Goal: Task Accomplishment & Management: Use online tool/utility

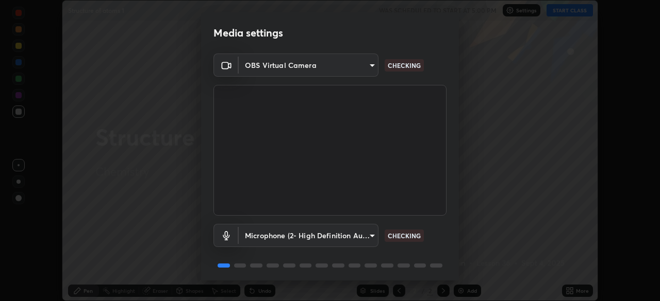
scroll to position [37, 0]
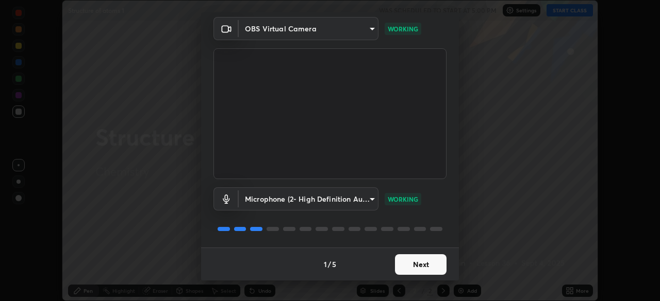
click at [410, 265] on button "Next" at bounding box center [421, 265] width 52 height 21
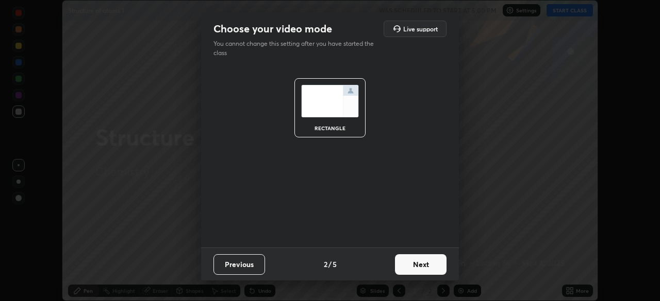
scroll to position [0, 0]
click at [414, 266] on button "Next" at bounding box center [421, 265] width 52 height 21
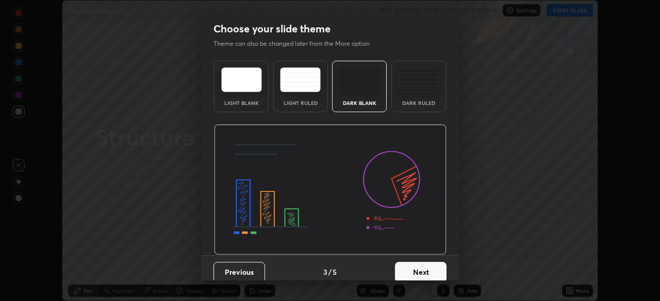
click at [413, 267] on button "Next" at bounding box center [421, 272] width 52 height 21
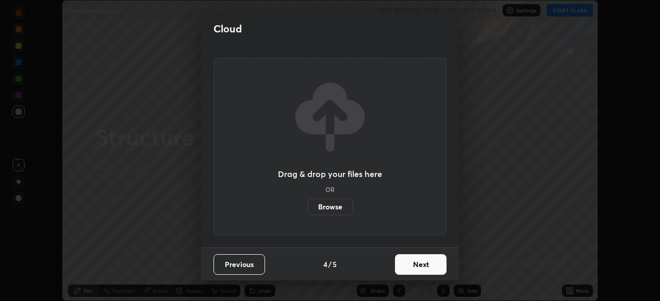
click at [417, 266] on button "Next" at bounding box center [421, 265] width 52 height 21
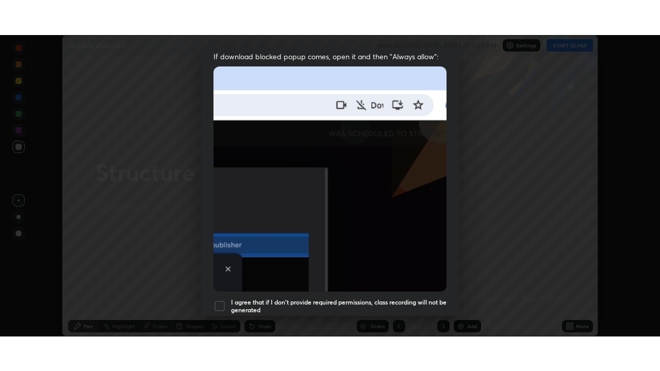
scroll to position [247, 0]
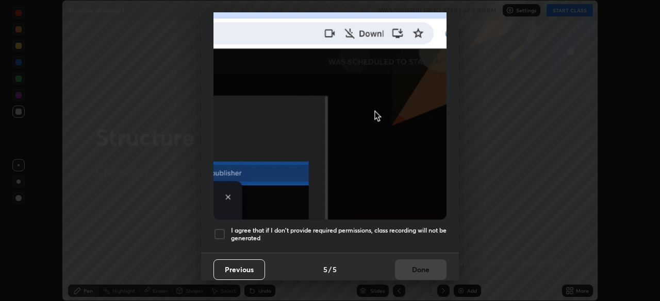
click at [220, 232] on div at bounding box center [219, 234] width 12 height 12
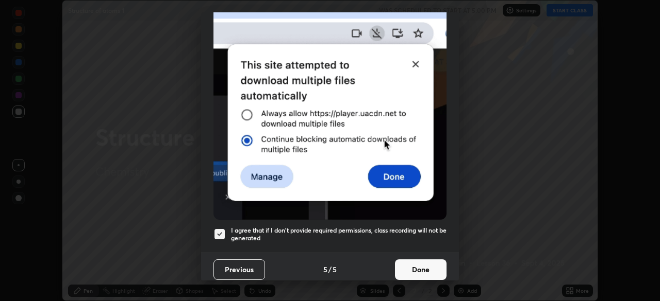
click at [417, 262] on button "Done" at bounding box center [421, 270] width 52 height 21
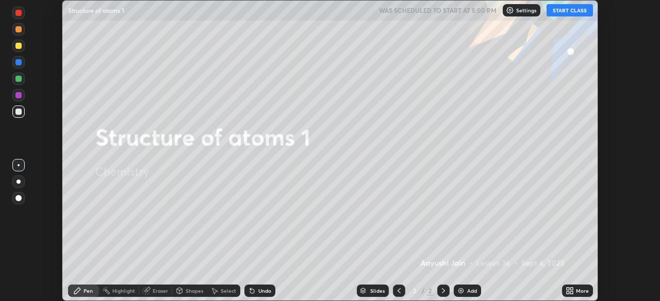
click at [555, 9] on button "START CLASS" at bounding box center [569, 10] width 46 height 12
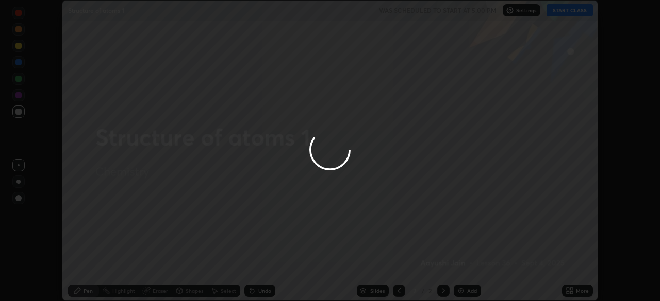
click at [572, 290] on div at bounding box center [330, 150] width 660 height 301
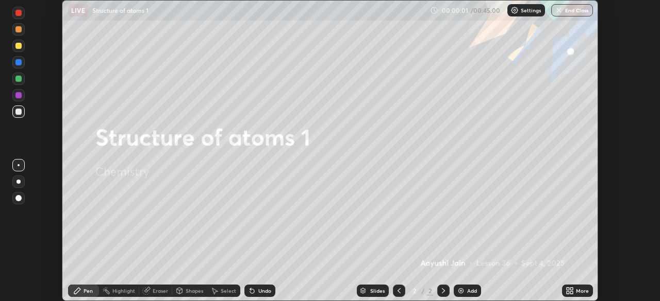
click at [567, 292] on icon at bounding box center [567, 293] width 3 height 3
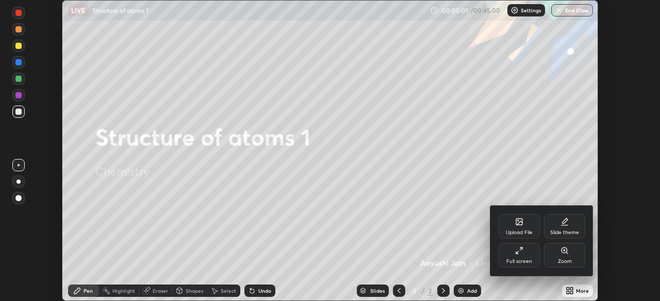
click at [518, 260] on div "Full screen" at bounding box center [519, 261] width 26 height 5
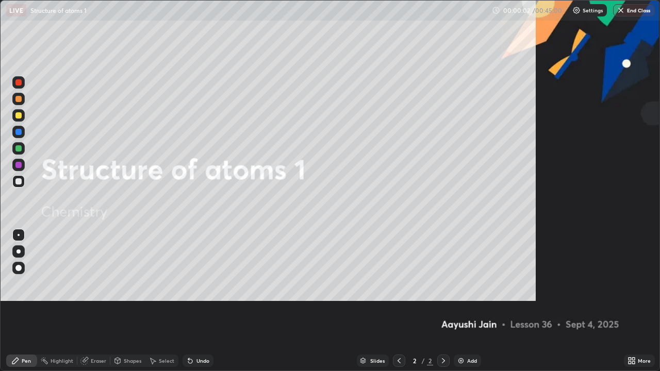
scroll to position [371, 660]
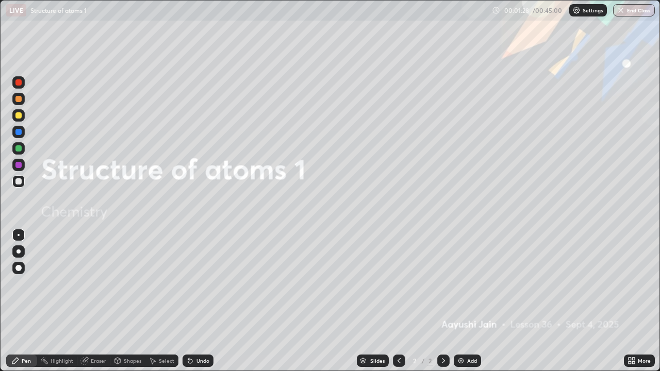
click at [470, 301] on div "Add" at bounding box center [472, 360] width 10 height 5
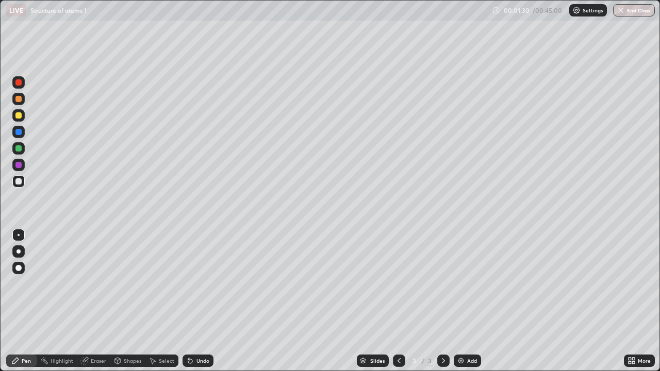
click at [18, 120] on div at bounding box center [18, 115] width 12 height 12
click at [24, 255] on div at bounding box center [18, 251] width 12 height 12
click at [17, 184] on div at bounding box center [18, 181] width 6 height 6
click at [197, 301] on div "Undo" at bounding box center [197, 361] width 31 height 12
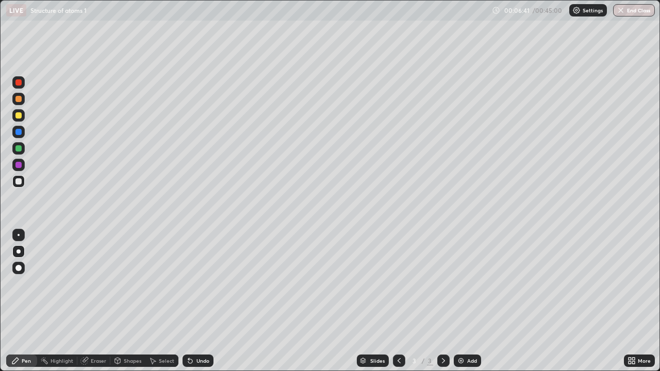
click at [196, 301] on div "Undo" at bounding box center [202, 360] width 13 height 5
click at [192, 301] on icon at bounding box center [190, 361] width 8 height 8
click at [194, 301] on div "Undo" at bounding box center [197, 361] width 31 height 12
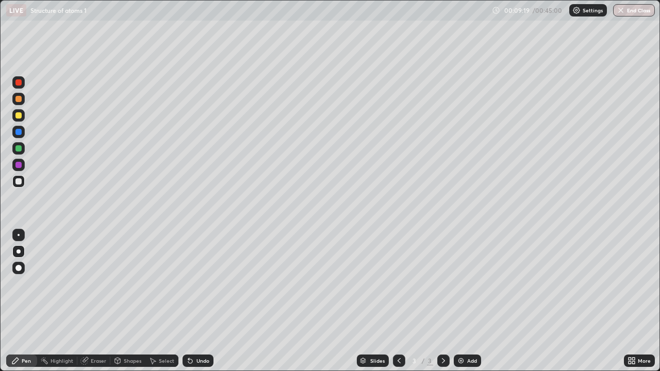
click at [194, 301] on div "Undo" at bounding box center [197, 361] width 31 height 12
click at [94, 301] on div "Eraser" at bounding box center [98, 360] width 15 height 5
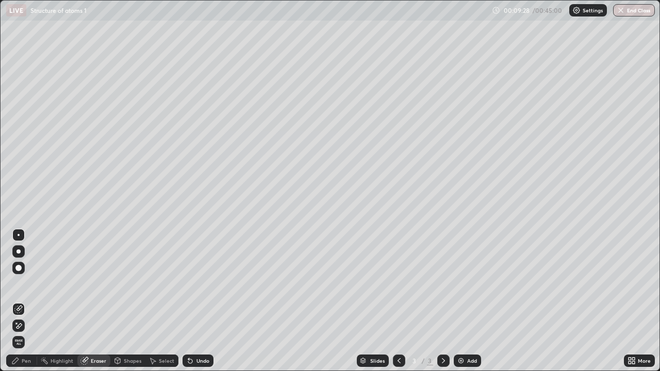
click at [27, 301] on div "Pen" at bounding box center [26, 360] width 9 height 5
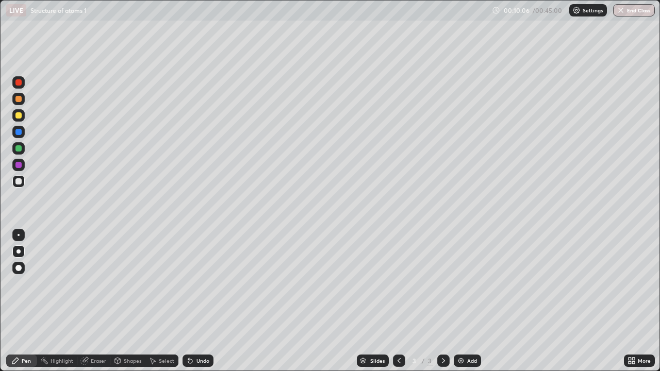
click at [205, 301] on div "Undo" at bounding box center [202, 360] width 13 height 5
click at [99, 301] on div "Eraser" at bounding box center [98, 360] width 15 height 5
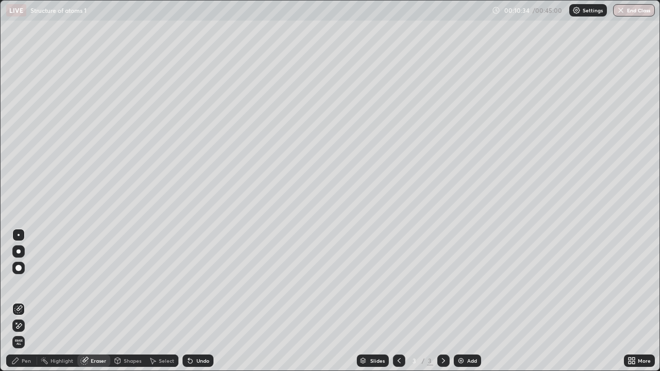
click at [29, 301] on div "Pen" at bounding box center [26, 360] width 9 height 5
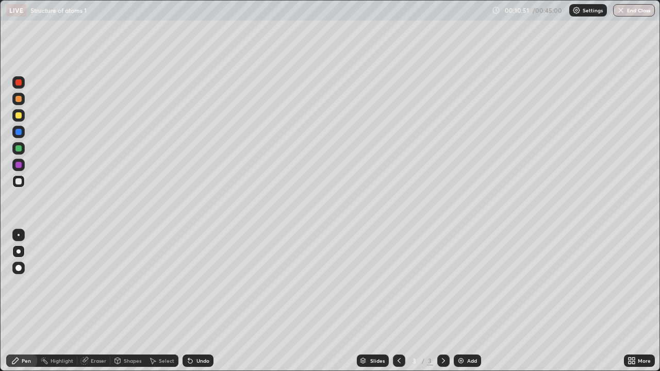
click at [194, 301] on div "Undo" at bounding box center [197, 361] width 31 height 12
click at [196, 301] on div "Undo" at bounding box center [202, 360] width 13 height 5
click at [468, 301] on div "Add" at bounding box center [472, 360] width 10 height 5
click at [395, 301] on icon at bounding box center [399, 361] width 8 height 8
click at [442, 301] on icon at bounding box center [443, 361] width 8 height 8
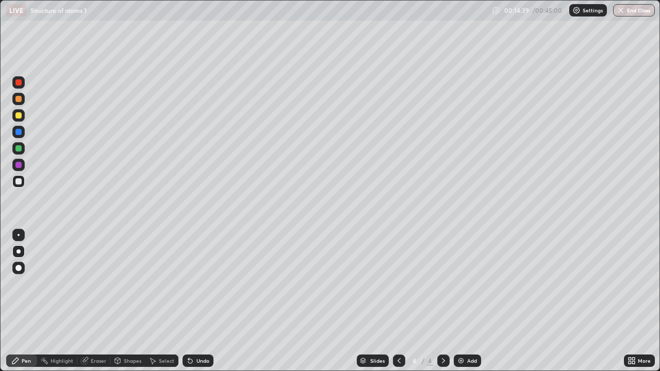
click at [196, 301] on div "Undo" at bounding box center [202, 360] width 13 height 5
click at [397, 301] on icon at bounding box center [398, 360] width 3 height 5
click at [24, 114] on div at bounding box center [18, 115] width 12 height 12
click at [443, 301] on icon at bounding box center [443, 360] width 3 height 5
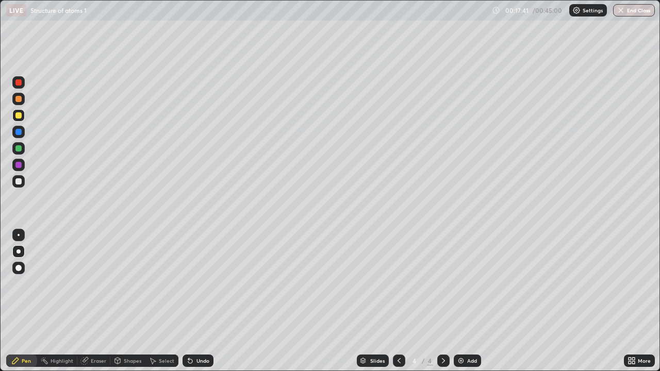
click at [399, 301] on icon at bounding box center [399, 361] width 8 height 8
click at [446, 301] on div at bounding box center [443, 361] width 12 height 12
click at [398, 301] on icon at bounding box center [399, 361] width 8 height 8
click at [454, 301] on div "Add" at bounding box center [466, 361] width 27 height 12
click at [402, 301] on div at bounding box center [399, 361] width 12 height 12
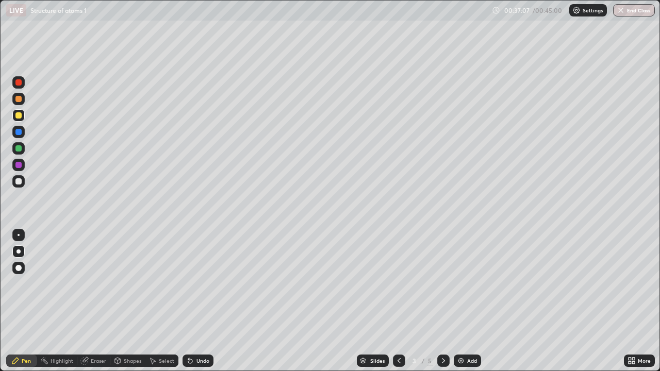
click at [442, 301] on icon at bounding box center [443, 361] width 8 height 8
click at [621, 12] on img "button" at bounding box center [621, 10] width 8 height 8
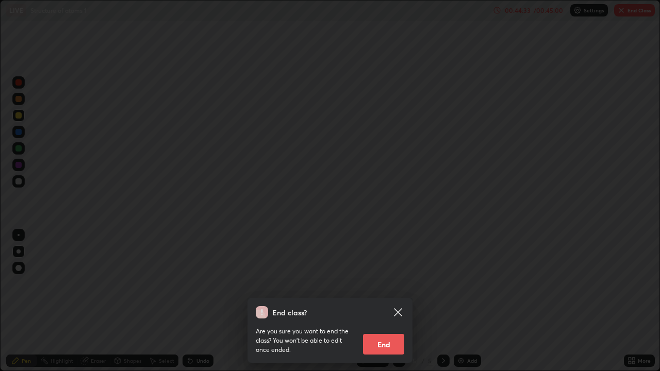
click at [394, 301] on button "End" at bounding box center [383, 344] width 41 height 21
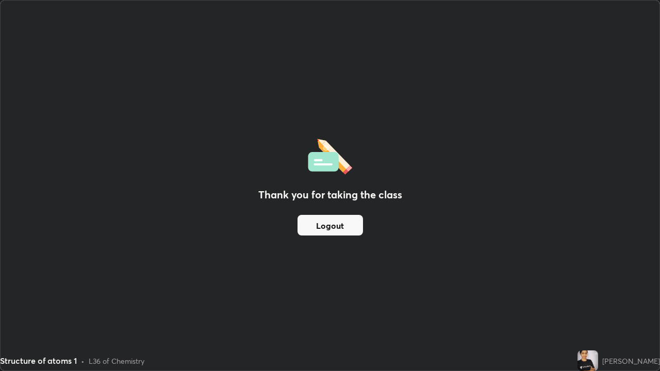
click at [336, 230] on button "Logout" at bounding box center [329, 225] width 65 height 21
click at [344, 222] on button "Logout" at bounding box center [329, 225] width 65 height 21
click at [337, 228] on button "Logout" at bounding box center [329, 225] width 65 height 21
click at [330, 228] on button "Logout" at bounding box center [329, 225] width 65 height 21
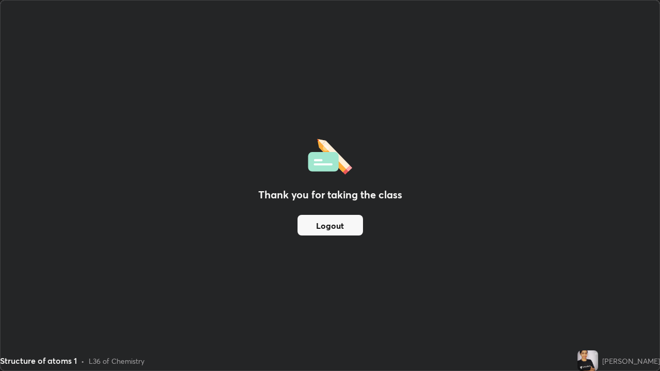
click at [330, 226] on button "Logout" at bounding box center [329, 225] width 65 height 21
